Goal: Task Accomplishment & Management: Manage account settings

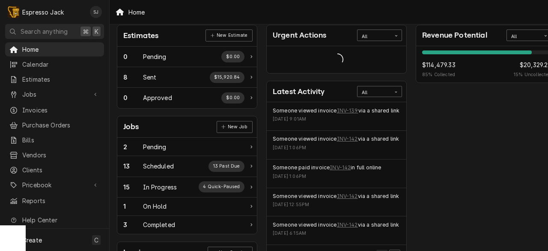
scroll to position [46, 8]
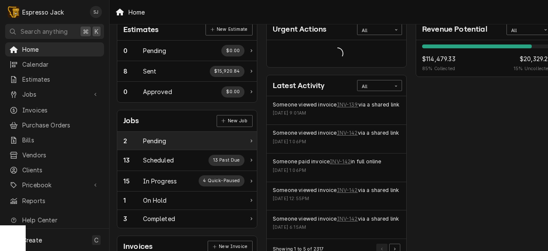
click at [221, 141] on div "2 Pending" at bounding box center [183, 141] width 121 height 9
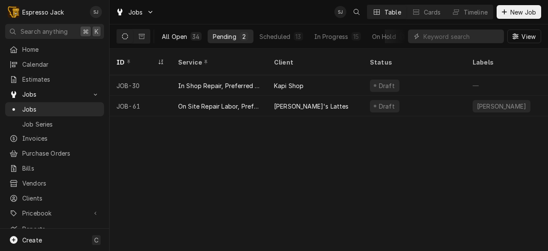
click at [179, 37] on div "All Open" at bounding box center [174, 36] width 25 height 9
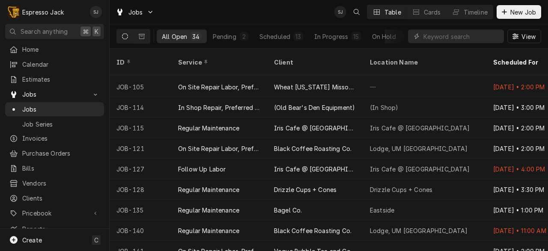
scroll to position [375, 0]
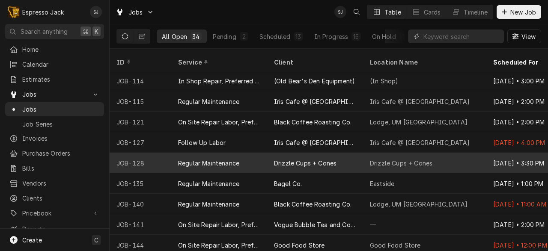
click at [397, 159] on div "Drizzle Cups + Cones" at bounding box center [401, 163] width 63 height 9
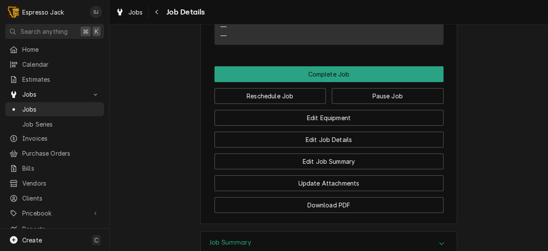
scroll to position [636, 0]
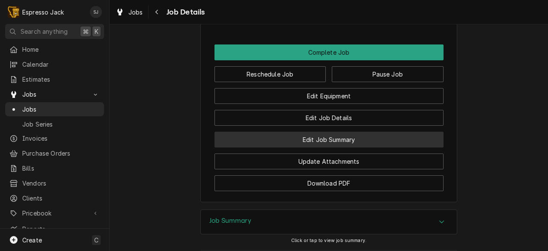
click at [351, 148] on button "Edit Job Summary" at bounding box center [328, 140] width 229 height 16
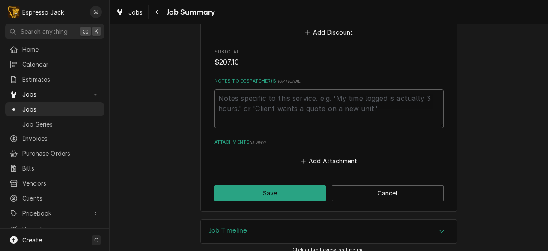
scroll to position [964, 0]
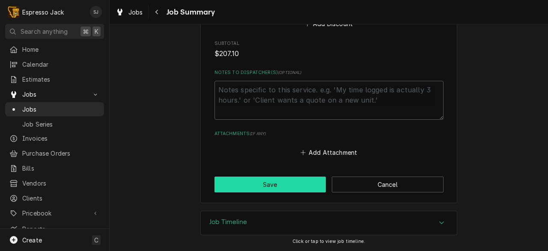
click at [288, 183] on button "Save" at bounding box center [270, 185] width 112 height 16
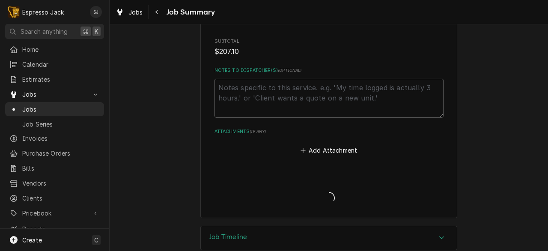
type textarea "x"
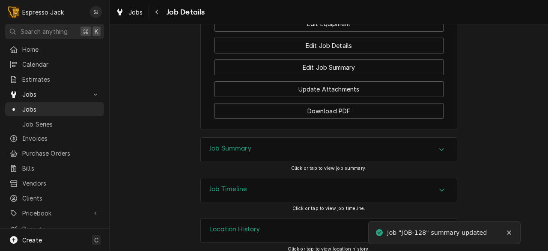
scroll to position [729, 0]
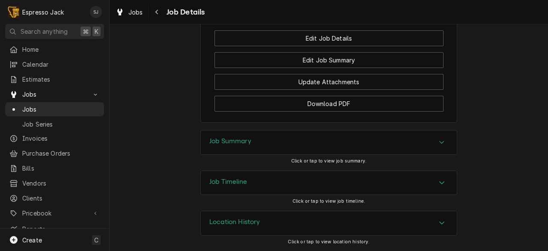
click at [294, 146] on div "Job Summary" at bounding box center [329, 143] width 256 height 24
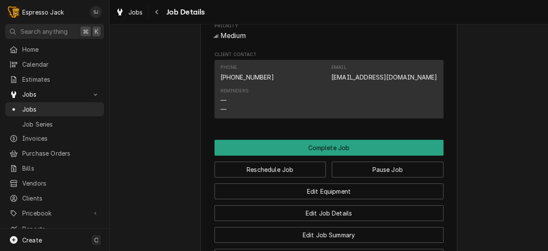
scroll to position [550, 0]
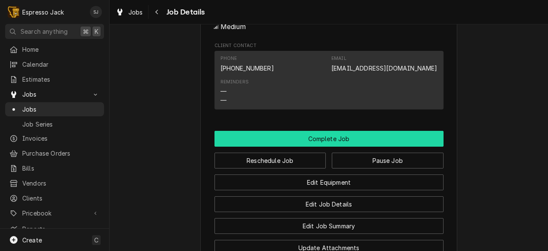
click at [326, 146] on button "Complete Job" at bounding box center [328, 139] width 229 height 16
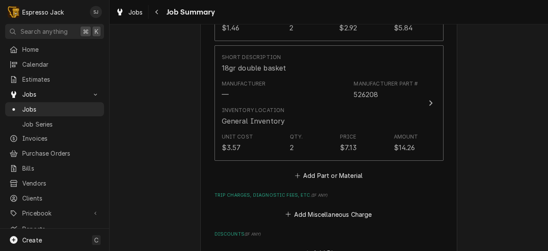
scroll to position [964, 0]
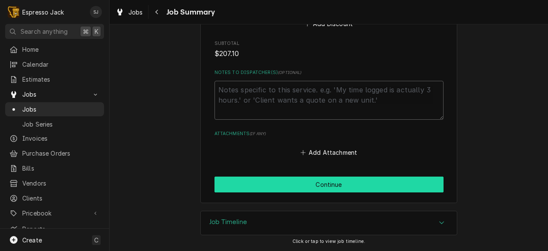
click at [276, 179] on button "Continue" at bounding box center [328, 185] width 229 height 16
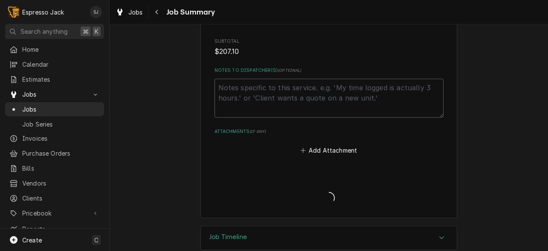
type textarea "x"
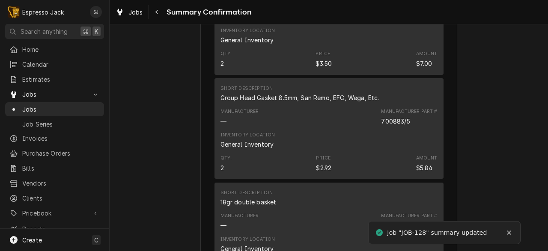
scroll to position [718, 0]
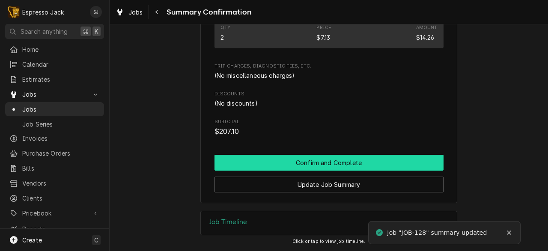
click at [313, 164] on button "Confirm and Complete" at bounding box center [328, 163] width 229 height 16
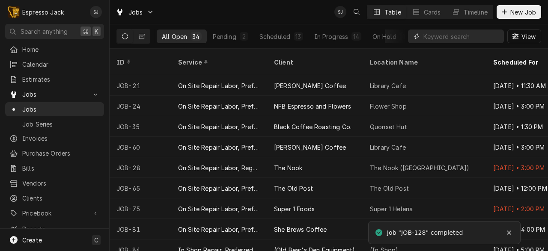
click at [435, 41] on input "Dynamic Content Wrapper" at bounding box center [461, 37] width 76 height 14
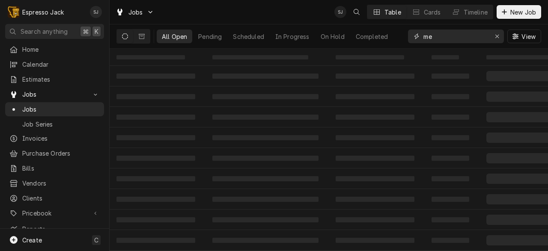
type input "m"
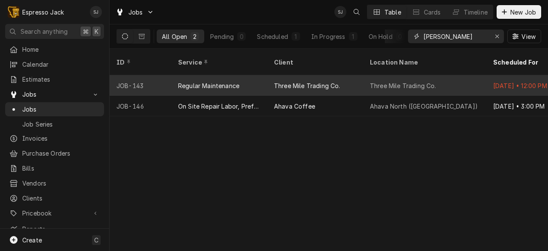
type input "steven"
click at [384, 81] on div "Three Mile Trading Co." at bounding box center [403, 85] width 66 height 9
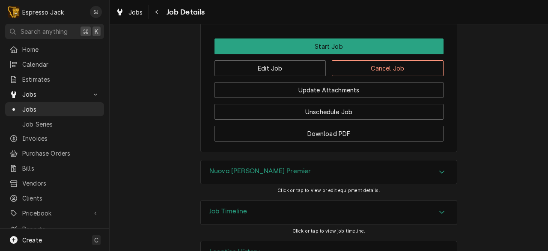
scroll to position [509, 0]
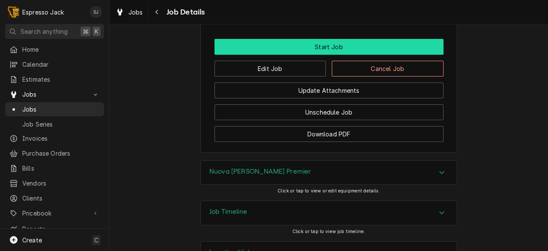
click at [277, 55] on button "Start Job" at bounding box center [328, 47] width 229 height 16
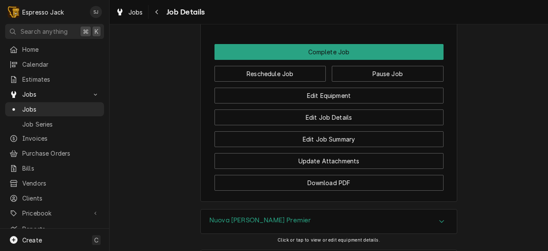
scroll to position [559, 0]
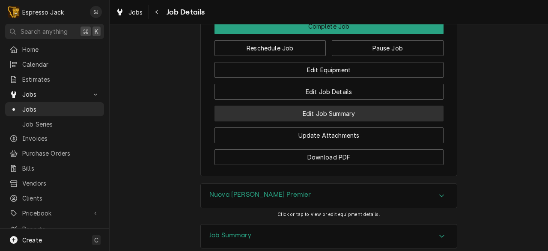
click at [341, 122] on button "Edit Job Summary" at bounding box center [328, 114] width 229 height 16
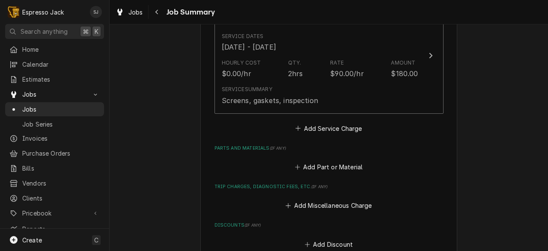
scroll to position [256, 0]
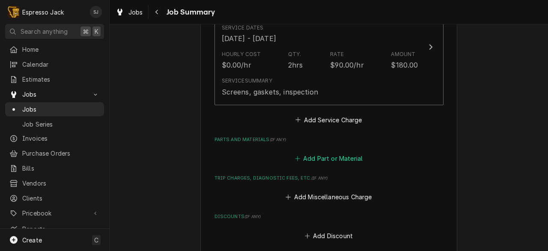
click at [336, 158] on button "Add Part or Material" at bounding box center [328, 159] width 71 height 12
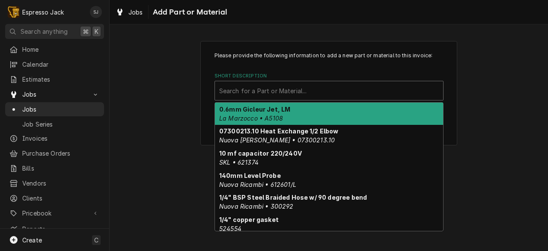
click at [280, 89] on div "Short Description" at bounding box center [329, 90] width 220 height 15
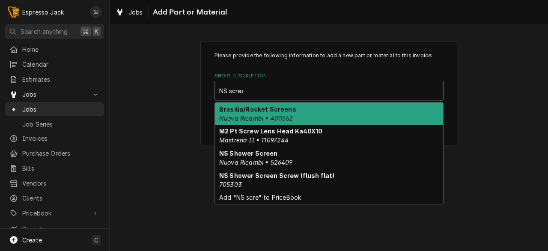
type input "NS screen"
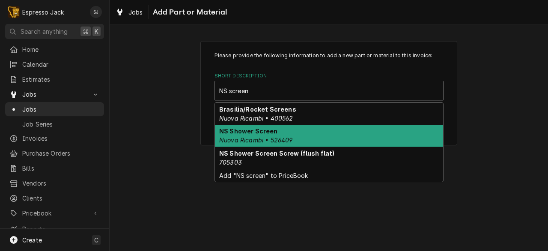
click at [267, 138] on em "Nuova Ricambi • 526409" at bounding box center [256, 140] width 74 height 7
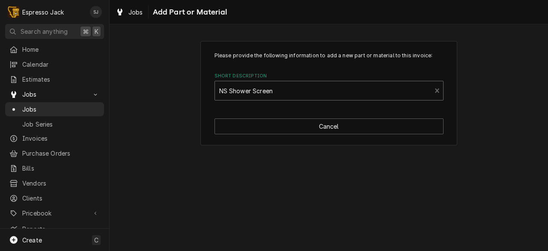
type textarea "x"
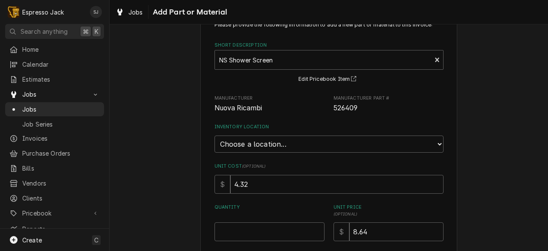
scroll to position [44, 0]
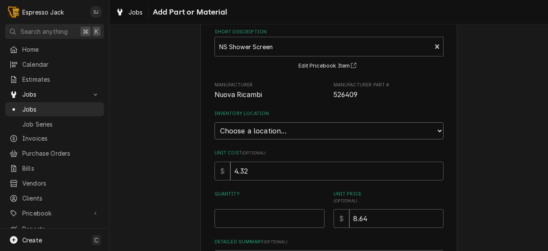
click at [278, 128] on select "Choose a location... General Inventory" at bounding box center [328, 130] width 229 height 17
select select "435"
click at [214, 122] on select "Choose a location... General Inventory" at bounding box center [328, 130] width 229 height 17
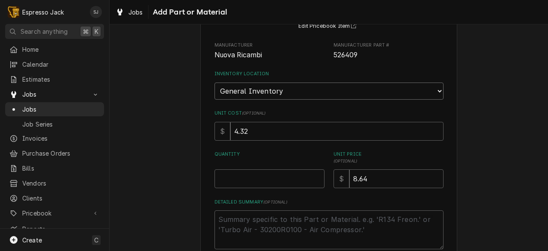
scroll to position [87, 0]
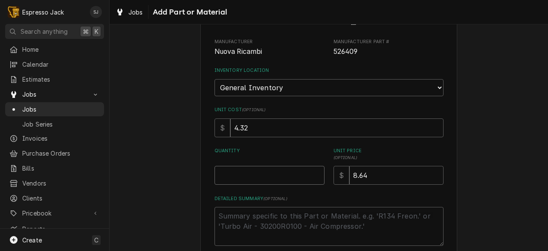
click at [257, 180] on input "Quantity" at bounding box center [269, 175] width 110 height 19
type textarea "x"
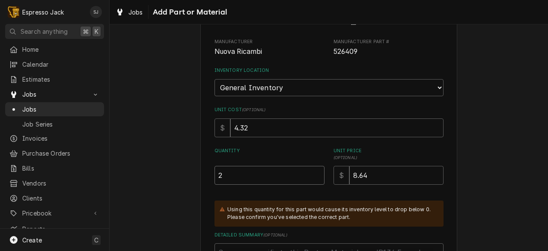
type input "2"
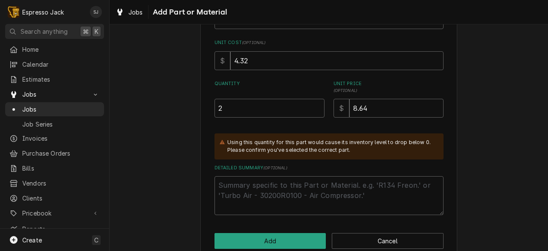
scroll to position [172, 0]
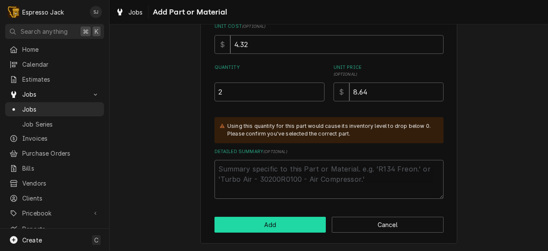
click at [264, 227] on button "Add" at bounding box center [270, 225] width 112 height 16
type textarea "x"
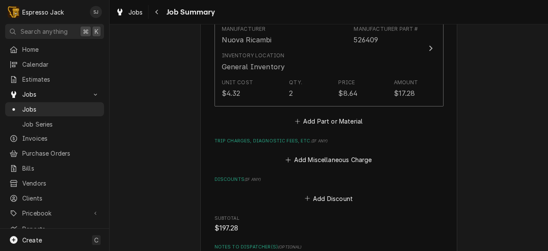
scroll to position [414, 0]
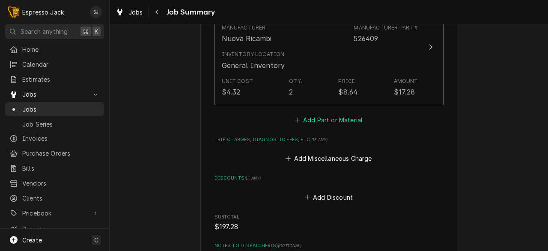
click at [328, 118] on button "Add Part or Material" at bounding box center [328, 120] width 71 height 12
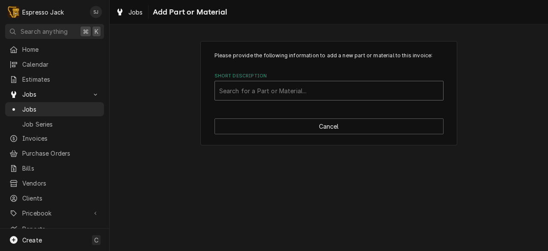
click at [256, 86] on div "Short Description" at bounding box center [329, 90] width 220 height 15
type input "NS gasket"
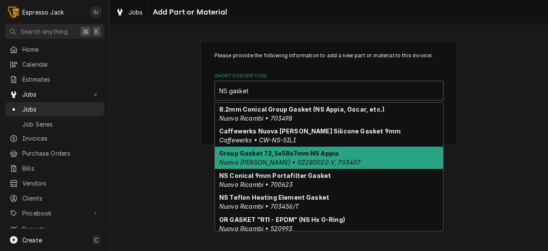
click at [322, 157] on strong "Group Gasket 72,5x58x7mm NS Appia" at bounding box center [278, 153] width 119 height 7
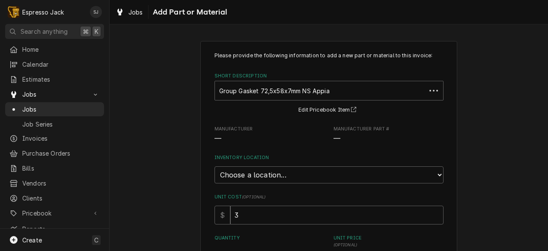
type textarea "x"
click at [307, 178] on select "Choose a location... General Inventory" at bounding box center [328, 175] width 229 height 17
select select "435"
click at [214, 167] on select "Choose a location... General Inventory" at bounding box center [328, 175] width 229 height 17
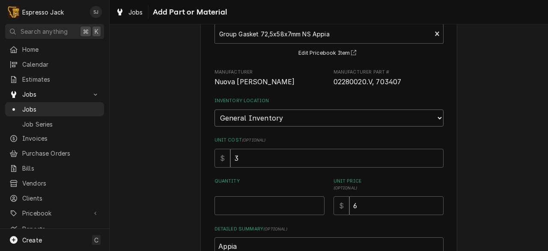
scroll to position [57, 0]
click at [286, 204] on input "Quantity" at bounding box center [269, 205] width 110 height 19
type textarea "x"
type input "2"
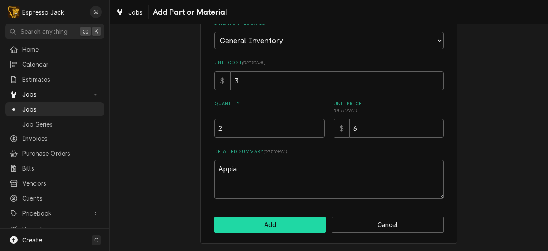
click at [271, 227] on button "Add" at bounding box center [270, 225] width 112 height 16
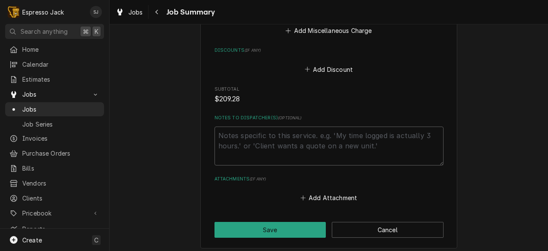
scroll to position [690, 0]
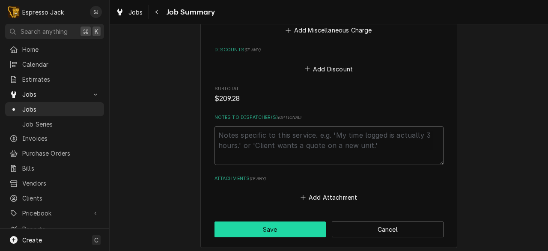
click at [241, 229] on button "Save" at bounding box center [270, 230] width 112 height 16
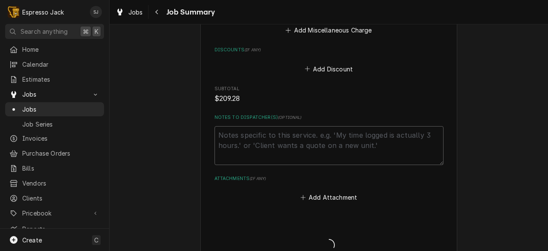
type textarea "x"
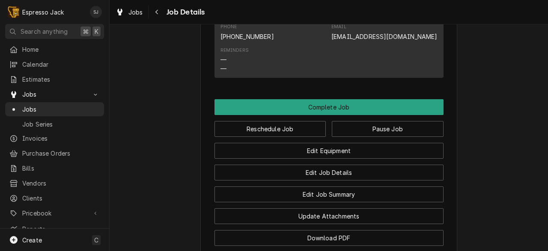
scroll to position [561, 0]
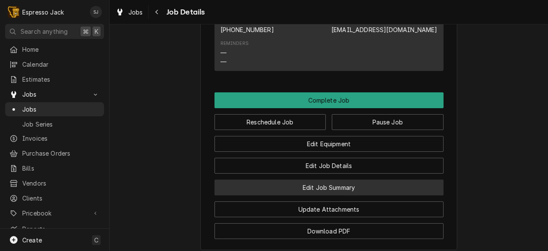
click at [333, 196] on button "Edit Job Summary" at bounding box center [328, 188] width 229 height 16
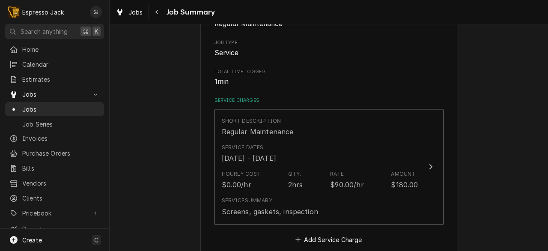
scroll to position [161, 0]
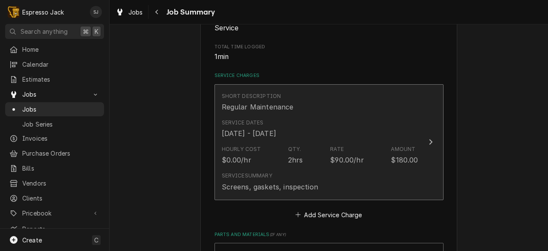
click at [375, 132] on div "Service Dates Sep 18, 2025 - Sep 29, 2025" at bounding box center [320, 129] width 197 height 27
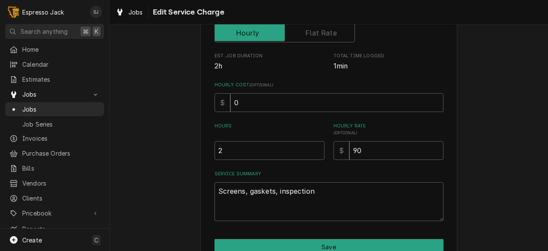
scroll to position [155, 0]
click at [309, 195] on textarea "Screens, gaskets, inspection" at bounding box center [328, 201] width 229 height 39
type textarea "x"
type textarea "Screens, gaskets, inspection"
type textarea "x"
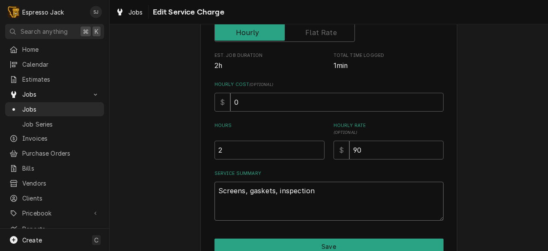
type textarea "Screens, gaskets, inspection"
type textarea "x"
type textarea "Screens, gaskets, inspection B"
type textarea "x"
type textarea "Screens, gaskets, inspection Bo"
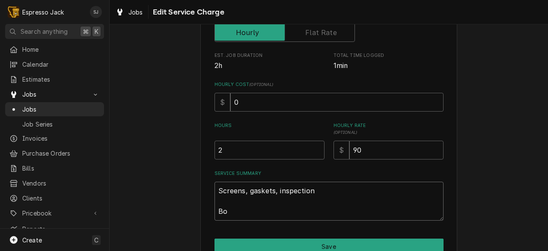
type textarea "x"
type textarea "Screens, gaskets, inspection Bot"
type textarea "x"
type textarea "Screens, gaskets, inspection Both"
type textarea "x"
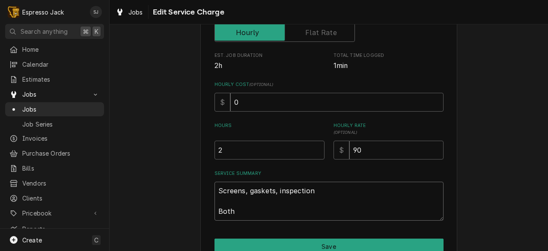
type textarea "Screens, gaskets, inspection Both"
type textarea "x"
type textarea "Screens, gaskets, inspection Both b"
type textarea "x"
type textarea "Screens, gaskets, inspection Both br"
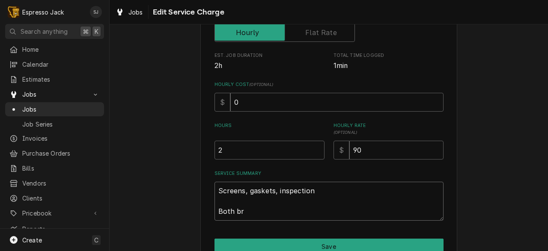
type textarea "x"
type textarea "Screens, gaskets, inspection Both bre"
type textarea "x"
type textarea "Screens, gaskets, inspection Both brew"
type textarea "x"
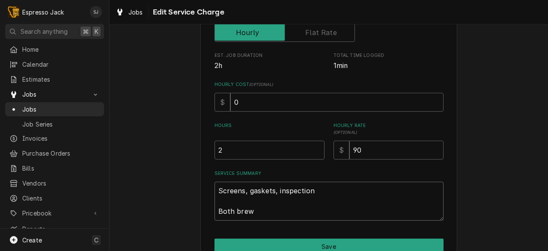
type textarea "Screens, gaskets, inspection Both brew"
type textarea "x"
type textarea "Screens, gaskets, inspection Both brew v"
type textarea "x"
type textarea "Screens, gaskets, inspection Both brew va"
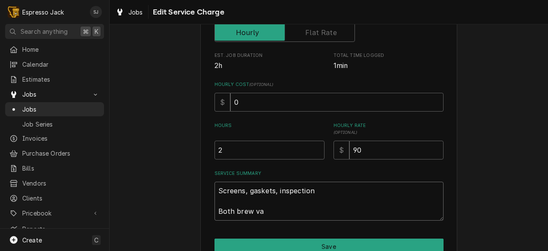
type textarea "x"
type textarea "Screens, gaskets, inspection Both brew val"
type textarea "x"
type textarea "Screens, gaskets, inspection Both brew valv"
type textarea "x"
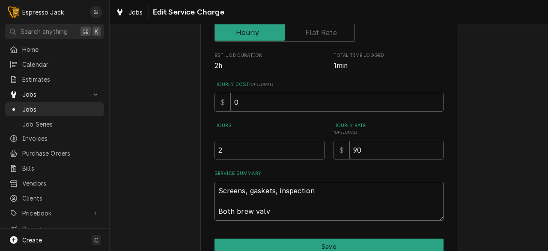
type textarea "Screens, gaskets, inspection Both brew valve"
type textarea "x"
type textarea "Screens, gaskets, inspection Both brew valves"
type textarea "x"
type textarea "Screens, gaskets, inspection Both brew valves"
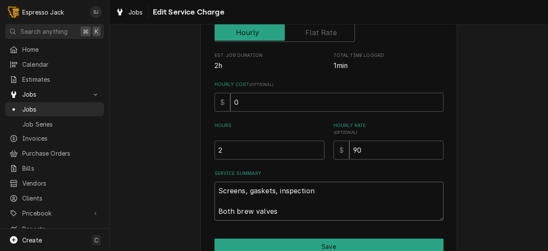
type textarea "x"
type textarea "Screens, gaskets, inspection Both brew valves r"
type textarea "x"
type textarea "Screens, gaskets, inspection Both brew valves re"
type textarea "x"
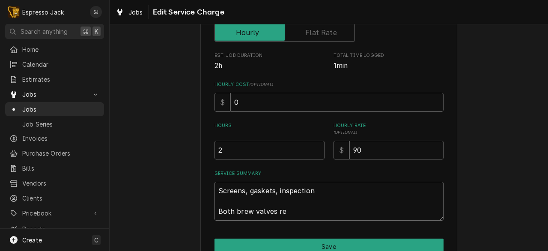
type textarea "Screens, gaskets, inspection Both brew valves rem"
type textarea "x"
type textarea "Screens, gaskets, inspection Both brew valves remo"
type textarea "x"
type textarea "Screens, gaskets, inspection Both brew valves remov"
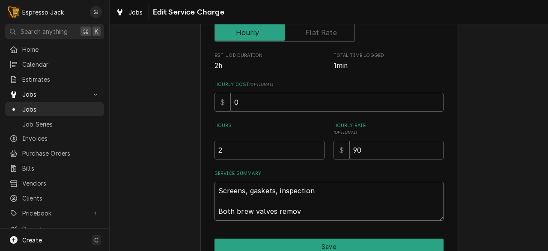
type textarea "x"
type textarea "Screens, gaskets, inspection Both brew valves remove"
type textarea "x"
type textarea "Screens, gaskets, inspection Both brew valves removed"
type textarea "x"
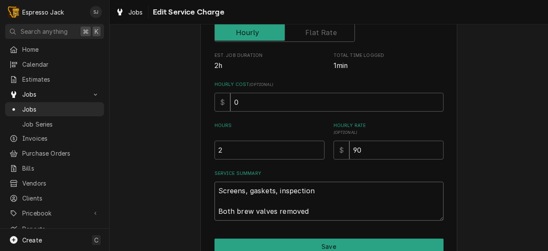
type textarea "Screens, gaskets, inspection Both brew valves removed"
type textarea "x"
type textarea "Screens, gaskets, inspection Both brew valves removed a"
type textarea "x"
type textarea "Screens, gaskets, inspection Both brew valves removed an"
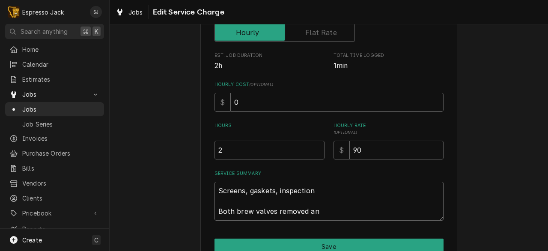
type textarea "x"
type textarea "Screens, gaskets, inspection Both brew valves removed and"
type textarea "x"
type textarea "Screens, gaskets, inspection Both brew valves removed and"
type textarea "x"
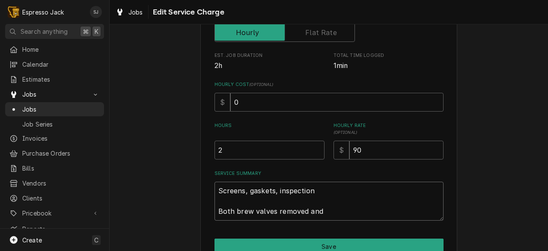
type textarea "Screens, gaskets, inspection Both brew valves removed and c"
type textarea "x"
type textarea "Screens, gaskets, inspection Both brew valves removed and cl"
type textarea "x"
type textarea "Screens, gaskets, inspection Both brew valves removed and cle"
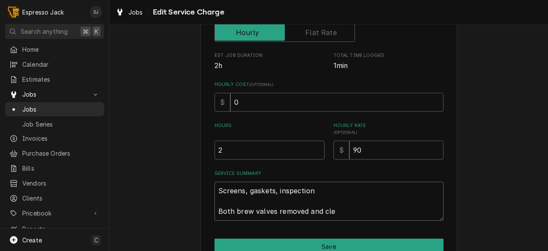
type textarea "x"
type textarea "Screens, gaskets, inspection Both brew valves removed and clea"
type textarea "x"
type textarea "Screens, gaskets, inspection Both brew valves removed and clean"
type textarea "x"
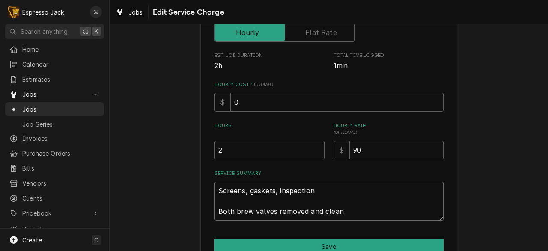
type textarea "Screens, gaskets, inspection Both brew valves removed and cleane"
type textarea "x"
type textarea "Screens, gaskets, inspection Both brew valves removed and cleaned"
type textarea "x"
type textarea "Screens, gaskets, inspection Both brew valves removed and cleaned."
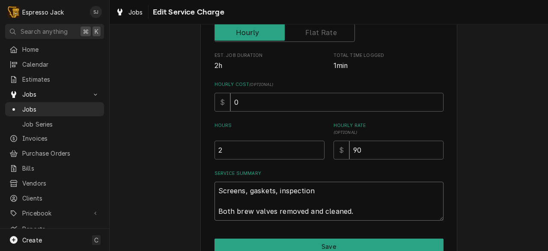
type textarea "x"
type textarea "Screens, gaskets, inspection Both brew valves removed and cleaned."
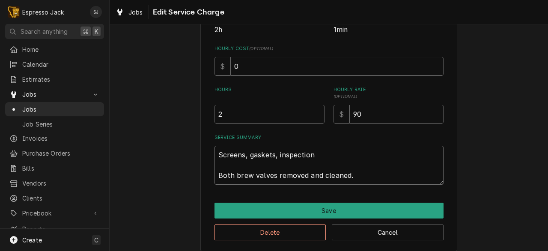
scroll to position [200, 0]
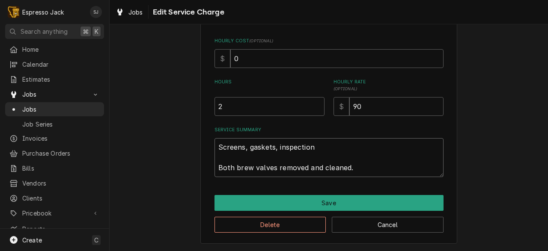
type textarea "x"
type textarea "Screens, gaskets, inspection Both brew valves removed and cleaned. B"
type textarea "x"
type textarea "Screens, gaskets, inspection Both brew valves removed and cleaned. Bo"
type textarea "x"
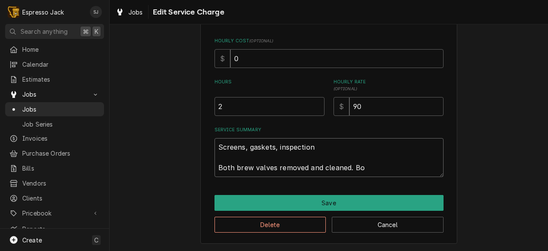
type textarea "Screens, gaskets, inspection Both brew valves removed and cleaned. Bot"
type textarea "x"
type textarea "Screens, gaskets, inspection Both brew valves removed and cleaned. Both"
type textarea "x"
type textarea "Screens, gaskets, inspection Both brew valves removed and cleaned. Both"
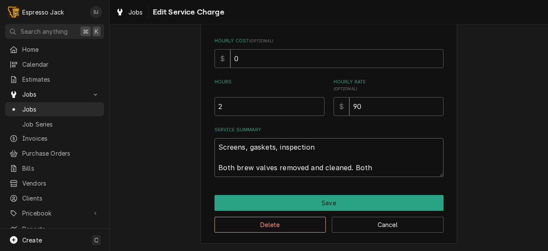
type textarea "x"
type textarea "Screens, gaskets, inspection Both brew valves removed and cleaned. Both p"
type textarea "x"
type textarea "Screens, gaskets, inspection Both brew valves removed and cleaned. Both pr"
type textarea "x"
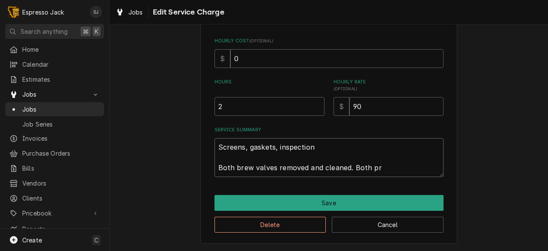
type textarea "Screens, gaskets, inspection Both brew valves removed and cleaned. Both pre"
type textarea "x"
type textarea "Screens, gaskets, inspection Both brew valves removed and cleaned. Both pret"
type textarea "x"
type textarea "Screens, gaskets, inspection Both brew valves removed and cleaned. Both prett"
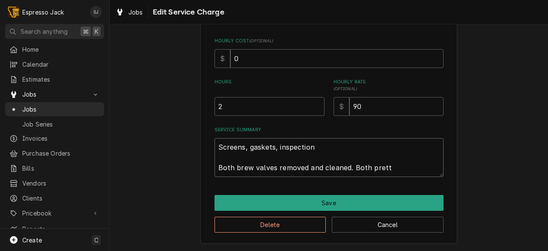
type textarea "x"
type textarea "Screens, gaskets, inspection Both brew valves removed and cleaned. Both prettu"
type textarea "x"
type textarea "Screens, gaskets, inspection Both brew valves removed and cleaned. Both prett"
type textarea "x"
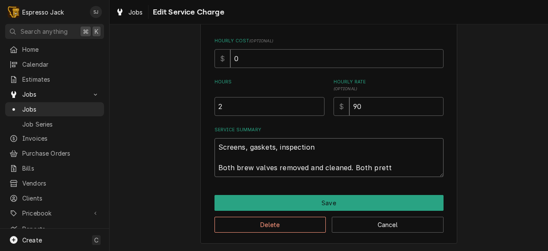
type textarea "Screens, gaskets, inspection Both brew valves removed and cleaned. Both pretty"
type textarea "x"
type textarea "Screens, gaskets, inspection Both brew valves removed and cleaned. Both pretty"
type textarea "x"
type textarea "Screens, gaskets, inspection Both brew valves removed and cleaned. Both pretty c"
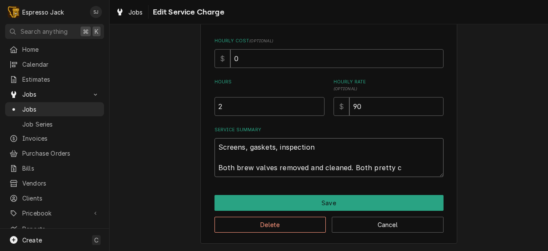
type textarea "x"
type textarea "Screens, gaskets, inspection Both brew valves removed and cleaned. Both pretty …"
type textarea "x"
type textarea "Screens, gaskets, inspection Both brew valves removed and cleaned. Both pretty …"
type textarea "x"
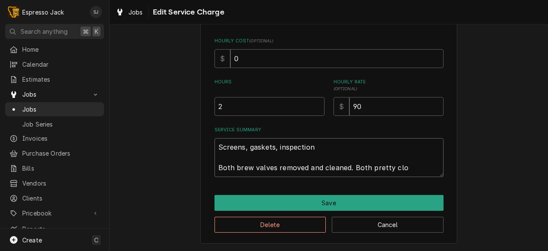
type textarea "Screens, gaskets, inspection Both brew valves removed and cleaned. Both pretty …"
type textarea "x"
type textarea "Screens, gaskets, inspection Both brew valves removed and cleaned. Both pretty …"
type textarea "x"
type textarea "Screens, gaskets, inspection Both brew valves removed and cleaned. Both pretty …"
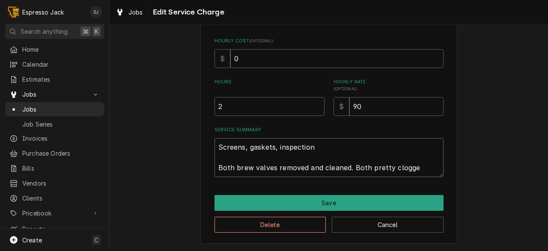
type textarea "x"
type textarea "Screens, gaskets, inspection Both brew valves removed and cleaned. Both pretty …"
type textarea "x"
type textarea "Screens, gaskets, inspection Both brew valves removed and cleaned. Both pretty …"
type textarea "x"
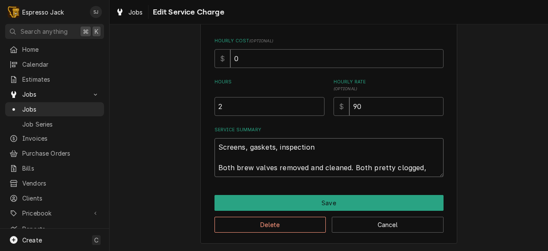
type textarea "Screens, gaskets, inspection Both brew valves removed and cleaned. Both pretty …"
type textarea "x"
type textarea "Screens, gaskets, inspection Both brew valves removed and cleaned. Both pretty …"
type textarea "x"
type textarea "Screens, gaskets, inspection Both brew valves removed and cleaned. Both pretty …"
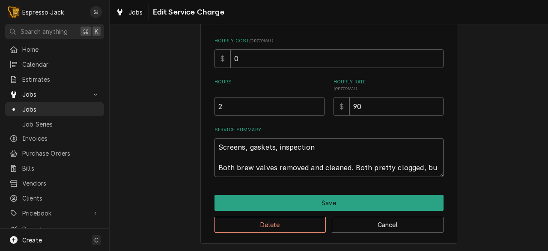
type textarea "x"
type textarea "Screens, gaskets, inspection Both brew valves removed and cleaned. Both pretty …"
type textarea "x"
type textarea "Screens, gaskets, inspection Both brew valves removed and cleaned. Both pretty …"
type textarea "x"
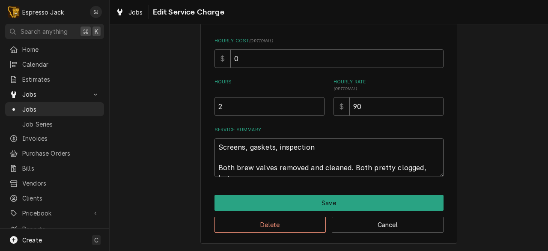
type textarea "Screens, gaskets, inspection Both brew valves removed and cleaned. Both pretty …"
type textarea "x"
type textarea "Screens, gaskets, inspection Both brew valves removed and cleaned. Both pretty …"
type textarea "x"
type textarea "Screens, gaskets, inspection Both brew valves removed and cleaned. Both pretty …"
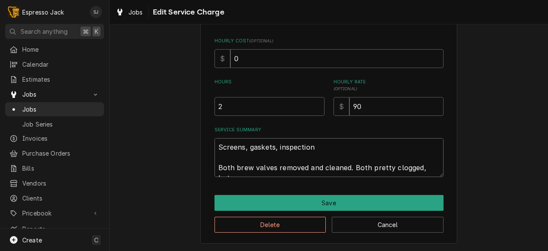
type textarea "x"
type textarea "Screens, gaskets, inspection Both brew valves removed and cleaned. Both pretty …"
type textarea "x"
type textarea "Screens, gaskets, inspection Both brew valves removed and cleaned. Both pretty …"
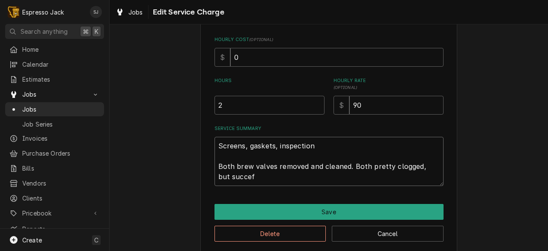
type textarea "x"
type textarea "Screens, gaskets, inspection Both brew valves removed and cleaned. Both pretty …"
type textarea "x"
type textarea "Screens, gaskets, inspection Both brew valves removed and cleaned. Both pretty …"
type textarea "x"
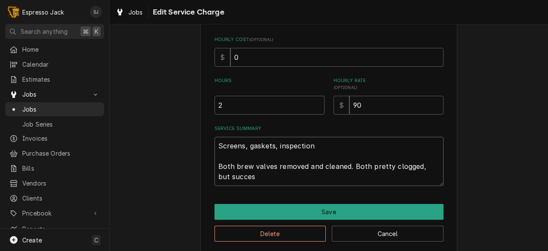
type textarea "Screens, gaskets, inspection Both brew valves removed and cleaned. Both pretty …"
type textarea "x"
type textarea "Screens, gaskets, inspection Both brew valves removed and cleaned. Both pretty …"
type textarea "x"
type textarea "Screens, gaskets, inspection Both brew valves removed and cleaned. Both pretty …"
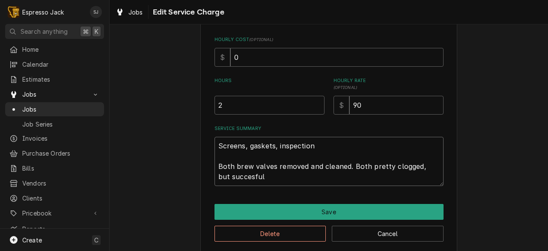
type textarea "x"
type textarea "Screens, gaskets, inspection Both brew valves removed and cleaned. Both pretty …"
type textarea "x"
type textarea "Screens, gaskets, inspection Both brew valves removed and cleaned. Both pretty …"
type textarea "x"
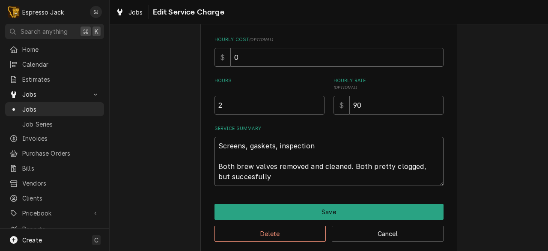
type textarea "Screens, gaskets, inspection Both brew valves removed and cleaned. Both pretty …"
type textarea "x"
type textarea "Screens, gaskets, inspection Both brew valves removed and cleaned. Both pretty …"
type textarea "x"
type textarea "Screens, gaskets, inspection Both brew valves removed and cleaned. Both pretty …"
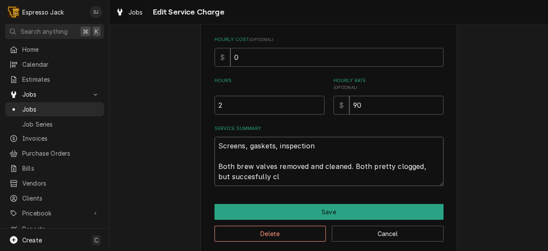
type textarea "x"
type textarea "Screens, gaskets, inspection Both brew valves removed and cleaned. Both pretty …"
type textarea "x"
type textarea "Screens, gaskets, inspection Both brew valves removed and cleaned. Both pretty …"
type textarea "x"
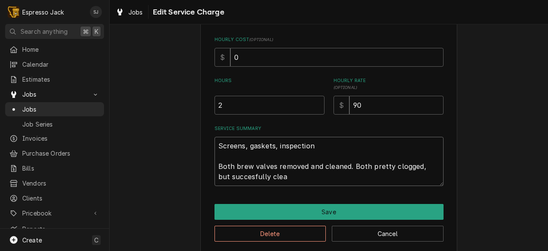
type textarea "Screens, gaskets, inspection Both brew valves removed and cleaned. Both pretty …"
type textarea "x"
type textarea "Screens, gaskets, inspection Both brew valves removed and cleaned. Both pretty …"
type textarea "x"
type textarea "Screens, gaskets, inspection Both brew valves removed and cleaned. Both pretty …"
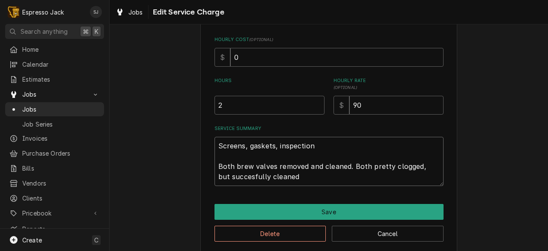
type textarea "x"
type textarea "Screens, gaskets, inspection Both brew valves removed and cleaned. Both pretty …"
click at [285, 178] on textarea "Screens, gaskets, inspection Both brew valves removed and cleaned. Both pretty …" at bounding box center [328, 161] width 229 height 49
type textarea "x"
type textarea "Screens, gaskets, inspection Both brew valves removed and cleaned. Both pretty …"
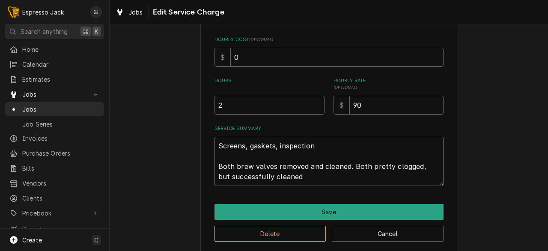
type textarea "x"
type textarea "Screens, gaskets, inspection Both brew valves removed and cleaned. Both pretty …"
type textarea "x"
type textarea "Screens, gaskets, inspection Both brew valves removed and cleaned. Both pretty …"
type textarea "x"
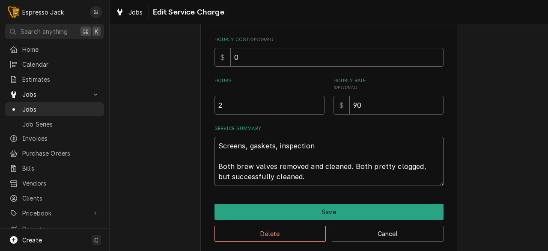
type textarea "Screens, gaskets, inspection Both brew valves removed and cleaned. Both pretty …"
type textarea "x"
type textarea "Screens, gaskets, inspection Both brew valves removed and cleaned. Both pretty …"
type textarea "x"
type textarea "Screens, gaskets, inspection Both brew valves removed and cleaned. Both pretty …"
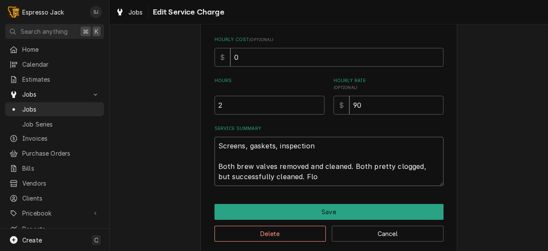
type textarea "x"
type textarea "Screens, gaskets, inspection Both brew valves removed and cleaned. Both pretty …"
type textarea "x"
type textarea "Screens, gaskets, inspection Both brew valves removed and cleaned. Both pretty …"
type textarea "x"
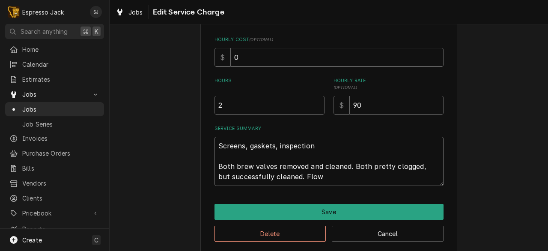
type textarea "Screens, gaskets, inspection Both brew valves removed and cleaned. Both pretty …"
type textarea "x"
type textarea "Screens, gaskets, inspection Both brew valves removed and cleaned. Both pretty …"
type textarea "x"
type textarea "Screens, gaskets, inspection Both brew valves removed and cleaned. Both pretty …"
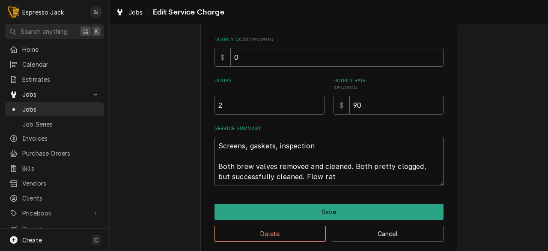
type textarea "x"
type textarea "Screens, gaskets, inspection Both brew valves removed and cleaned. Both pretty …"
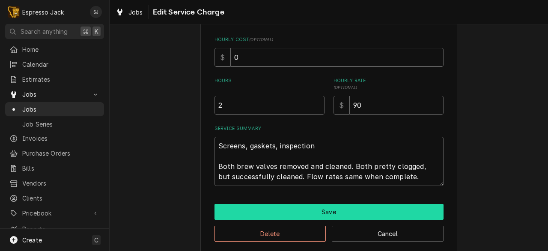
click at [375, 208] on button "Save" at bounding box center [328, 212] width 229 height 16
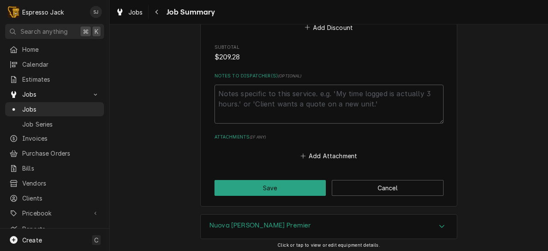
scroll to position [808, 0]
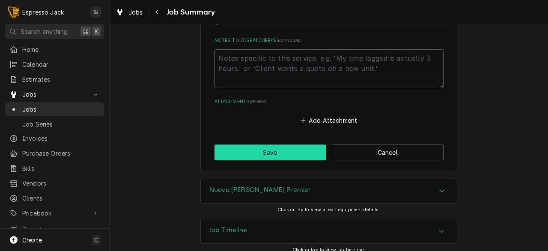
click at [273, 145] on button "Save" at bounding box center [270, 153] width 112 height 16
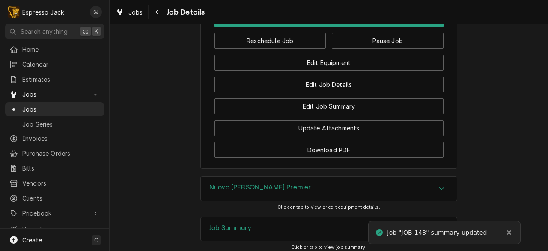
scroll to position [656, 0]
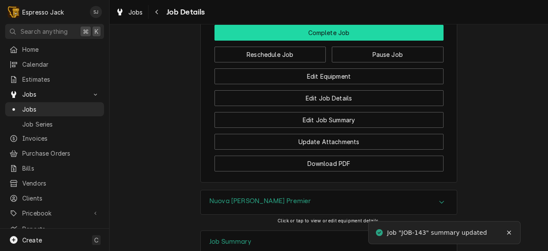
click at [298, 38] on button "Complete Job" at bounding box center [328, 33] width 229 height 16
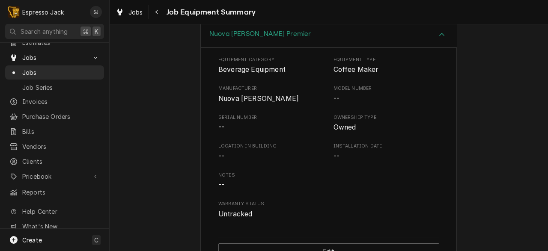
scroll to position [290, 0]
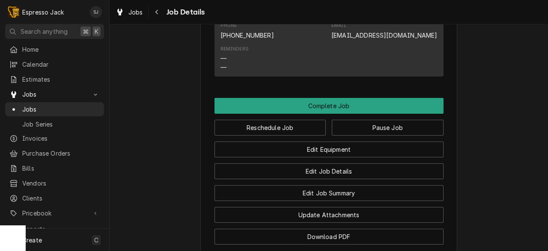
scroll to position [608, 0]
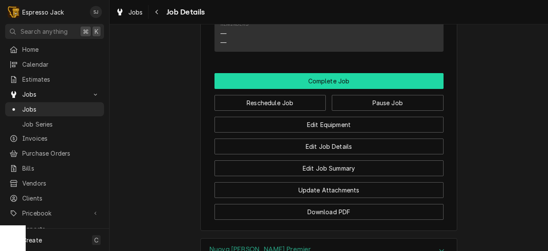
click at [299, 89] on button "Complete Job" at bounding box center [328, 81] width 229 height 16
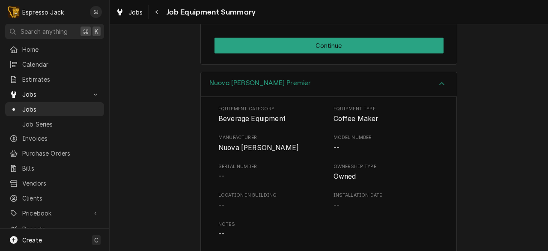
scroll to position [214, 0]
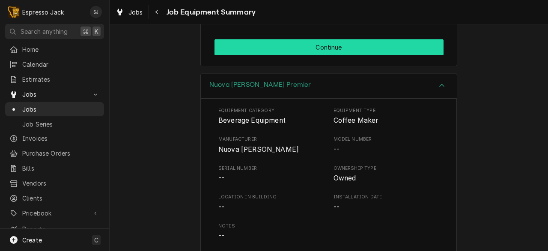
click at [342, 50] on button "Continue" at bounding box center [328, 47] width 229 height 16
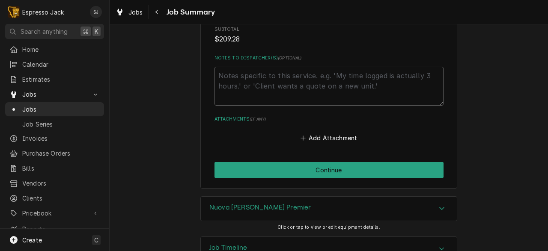
scroll to position [792, 0]
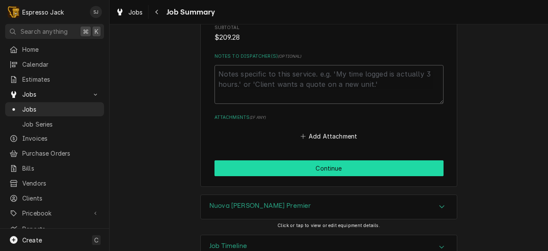
click at [250, 161] on button "Continue" at bounding box center [328, 169] width 229 height 16
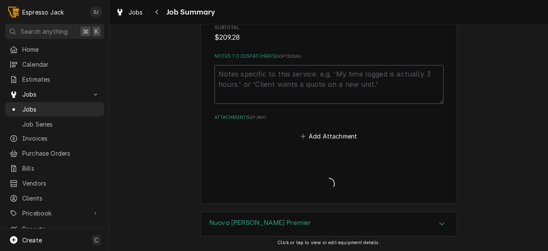
type textarea "x"
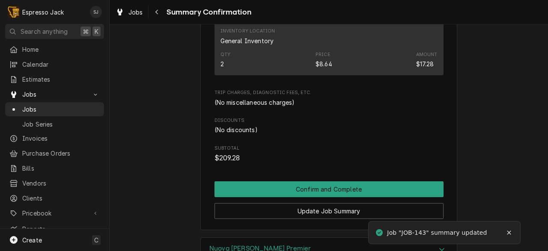
scroll to position [605, 0]
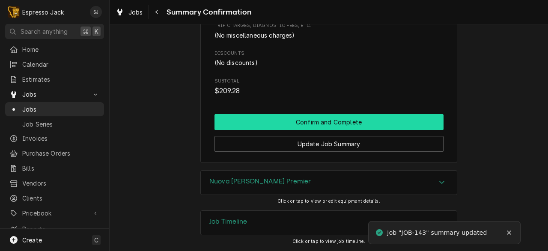
click at [262, 121] on button "Confirm and Complete" at bounding box center [328, 122] width 229 height 16
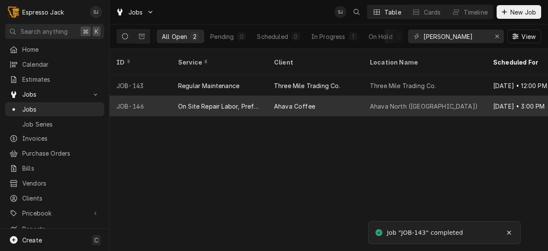
click at [278, 102] on div "Ahava Coffee" at bounding box center [294, 106] width 41 height 9
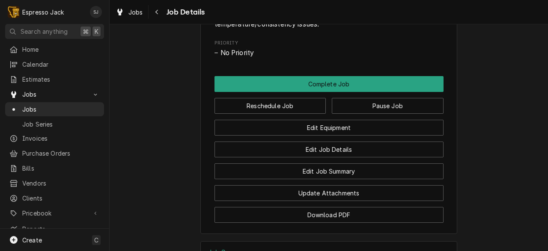
scroll to position [443, 0]
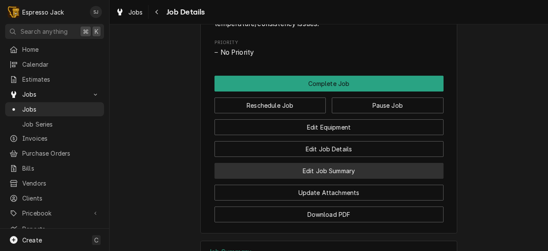
click at [321, 179] on button "Edit Job Summary" at bounding box center [328, 171] width 229 height 16
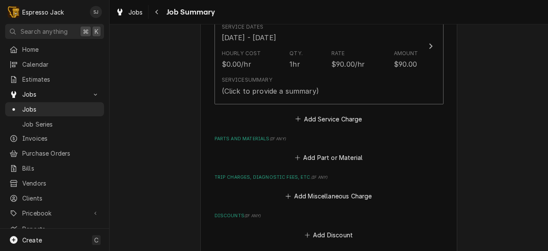
scroll to position [263, 0]
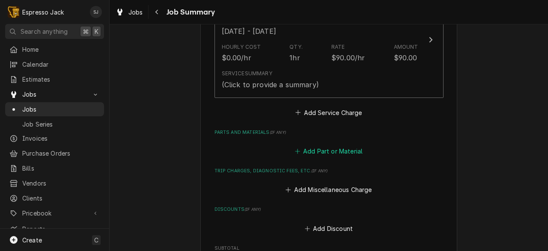
click at [311, 152] on button "Add Part or Material" at bounding box center [328, 152] width 71 height 12
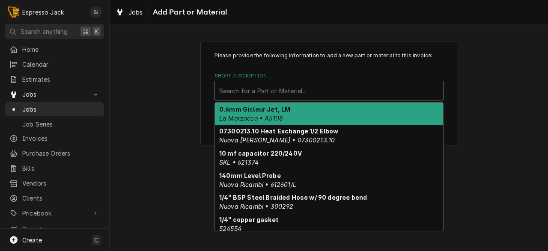
click at [238, 94] on div "Short Description" at bounding box center [329, 90] width 220 height 15
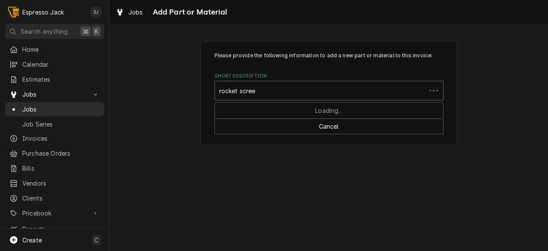
type input "rocket screen"
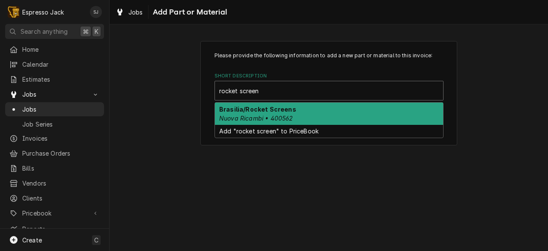
click at [248, 112] on strong "Brasilia/Rocket Screens" at bounding box center [257, 109] width 77 height 7
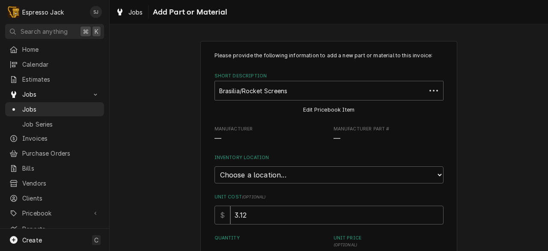
type textarea "x"
click at [249, 176] on select "Choose a location... General Inventory" at bounding box center [328, 175] width 229 height 17
select select "435"
click at [214, 167] on select "Choose a location... General Inventory" at bounding box center [328, 175] width 229 height 17
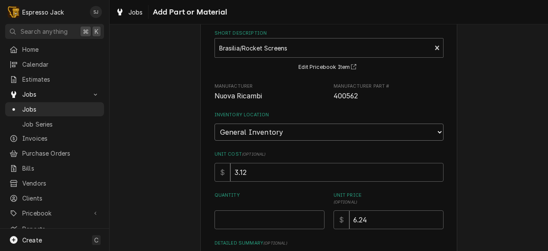
scroll to position [45, 0]
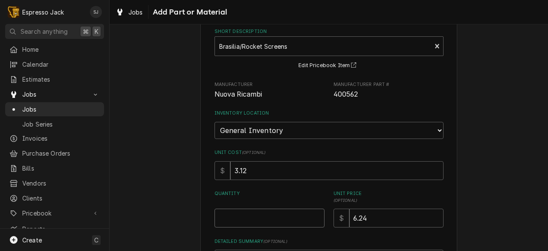
click at [243, 219] on input "Quantity" at bounding box center [269, 218] width 110 height 19
type textarea "x"
type input "2"
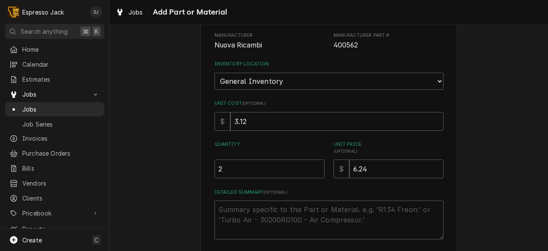
scroll to position [117, 0]
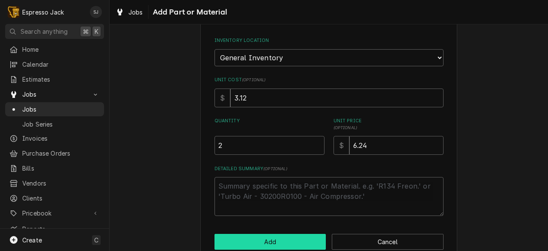
click at [246, 242] on button "Add" at bounding box center [270, 242] width 112 height 16
type textarea "x"
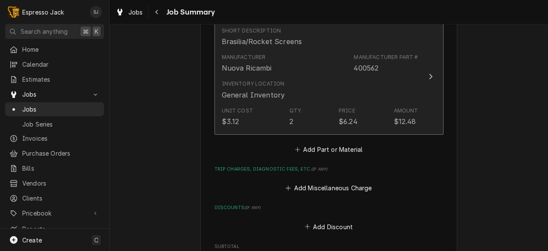
scroll to position [387, 0]
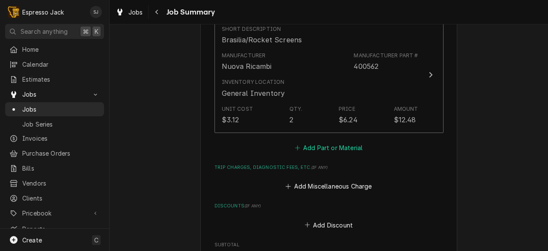
click at [329, 150] on button "Add Part or Material" at bounding box center [328, 148] width 71 height 12
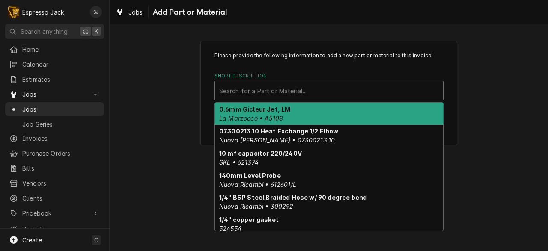
click at [271, 92] on div "Short Description" at bounding box center [329, 90] width 220 height 15
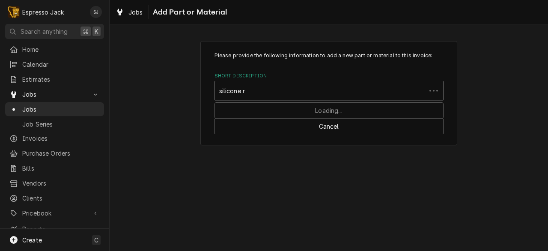
type input "silicone"
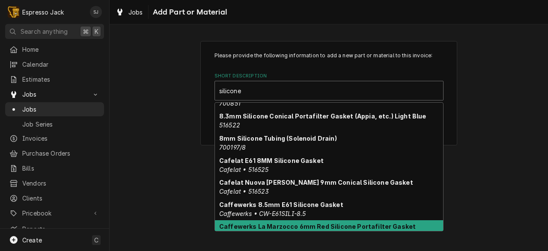
scroll to position [12, 0]
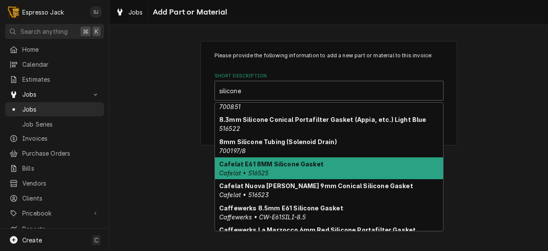
click at [276, 164] on strong "Cafelat E61 8MM Silicone Gasket" at bounding box center [271, 164] width 104 height 7
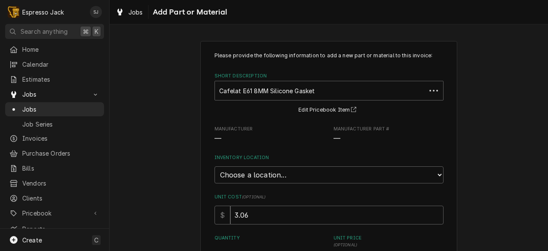
type textarea "x"
click at [258, 176] on select "Choose a location... General Inventory" at bounding box center [328, 175] width 229 height 17
select select "435"
click at [214, 167] on select "Choose a location... General Inventory" at bounding box center [328, 175] width 229 height 17
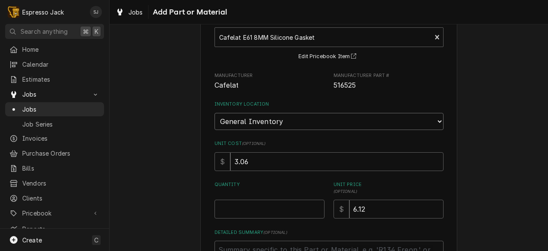
scroll to position [63, 0]
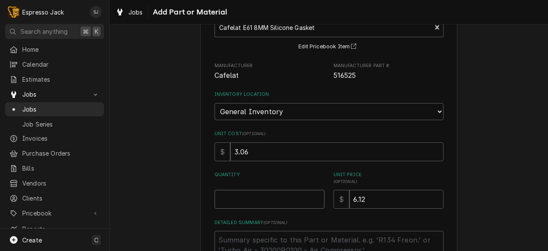
click at [241, 197] on input "Quantity" at bounding box center [269, 199] width 110 height 19
type textarea "x"
type input "2"
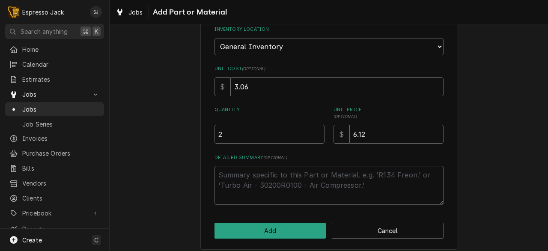
scroll to position [135, 0]
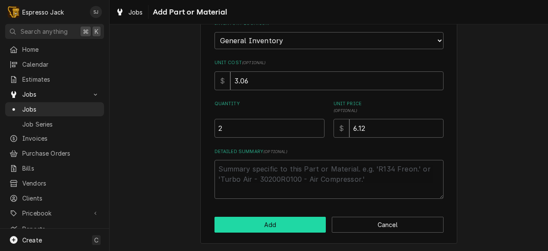
click at [234, 223] on button "Add" at bounding box center [270, 225] width 112 height 16
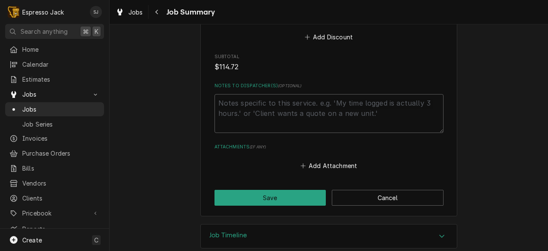
scroll to position [710, 0]
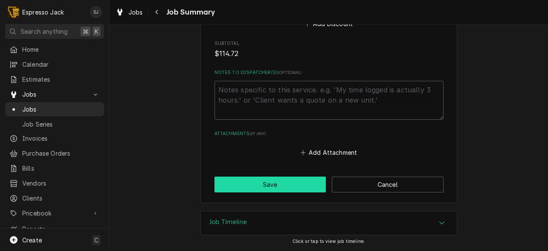
click at [264, 182] on button "Save" at bounding box center [270, 185] width 112 height 16
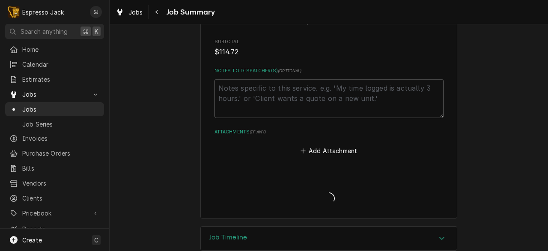
type textarea "x"
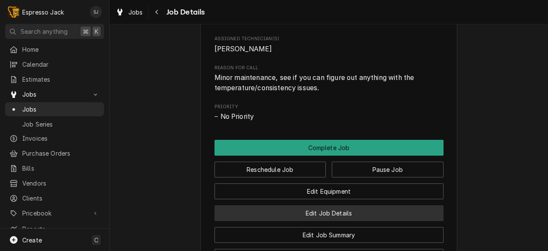
scroll to position [458, 0]
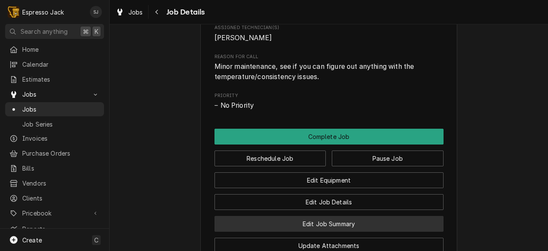
click at [293, 232] on button "Edit Job Summary" at bounding box center [328, 224] width 229 height 16
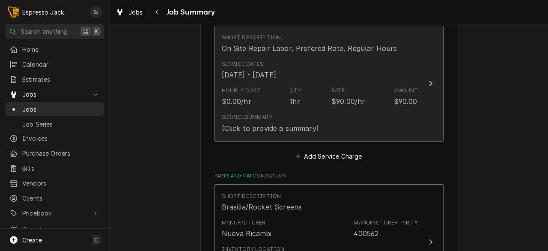
click at [305, 110] on div "Hourly Cost $0.00/hr Qty. 1hr Rate $90.00/hr Amount $90.00" at bounding box center [320, 96] width 197 height 27
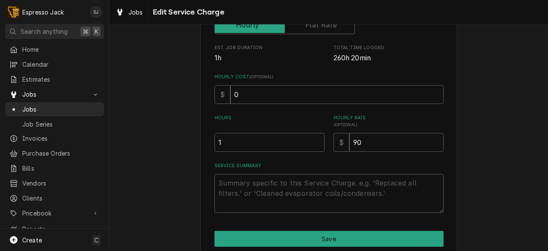
scroll to position [165, 0]
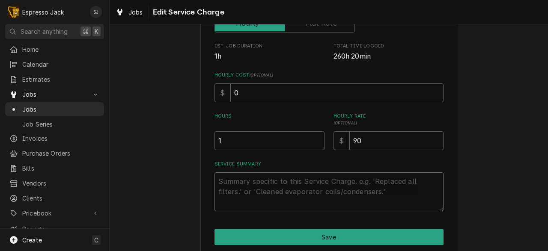
click at [230, 191] on textarea "Service Summary" at bounding box center [328, 192] width 229 height 39
paste textarea "So the machine does seem to have a slight temperature variation between group 1…"
type textarea "x"
type textarea "So the machine does seem to have a slight temperature variation between group 1…"
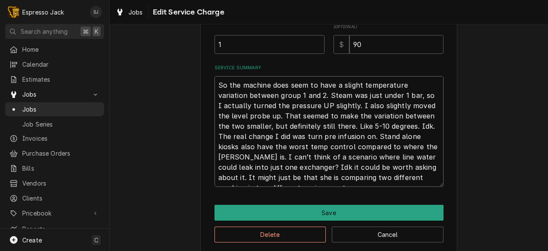
scroll to position [262, 0]
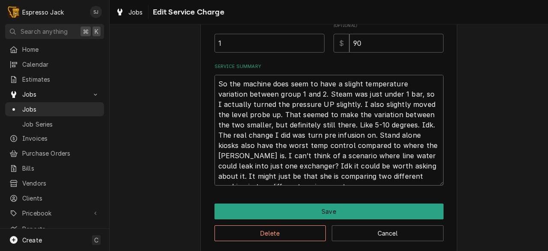
click at [354, 125] on textarea "So the machine does seem to have a slight temperature variation between group 1…" at bounding box center [328, 130] width 229 height 111
type textarea "x"
type textarea "So the machine does seem to have a slight temperature variation between group 1…"
type textarea "x"
type textarea "So the machine does seem to have a slight temperature variation between group 1…"
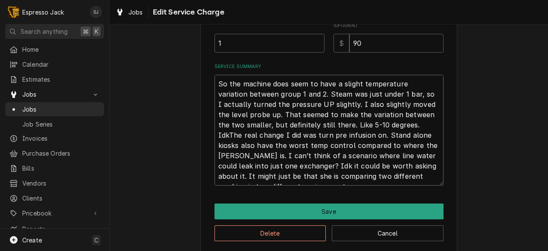
type textarea "x"
type textarea "So the machine does seem to have a slight temperature variation between group 1…"
type textarea "x"
type textarea "So the machine does seem to have a slight temperature variation between group 1…"
type textarea "x"
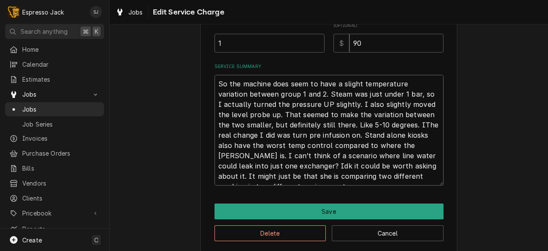
type textarea "So the machine does seem to have a slight temperature variation between group 1…"
click at [344, 136] on textarea "So the machine does seem to have a slight temperature variation between group 1…" at bounding box center [328, 130] width 229 height 111
type textarea "x"
type textarea "So the machine does seem to have a slight temperature variation between group 1…"
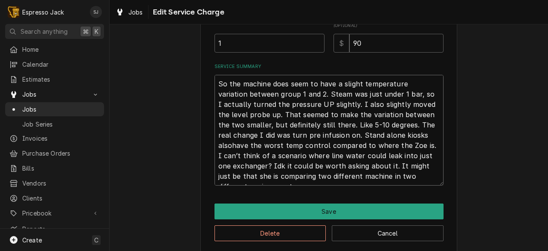
type textarea "x"
type textarea "So the machine does seem to have a slight temperature variation between group 1…"
type textarea "x"
type textarea "So the machine does seem to have a slight temperature variation between group 1…"
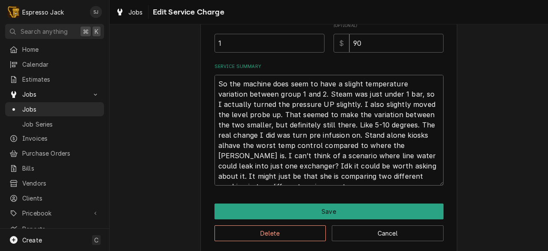
type textarea "x"
type textarea "So the machine does seem to have a slight temperature variation between group 1…"
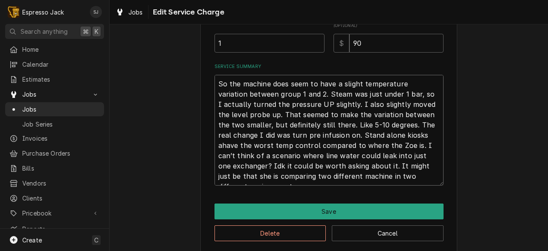
type textarea "x"
type textarea "So the machine does seem to have a slight temperature variation between group 1…"
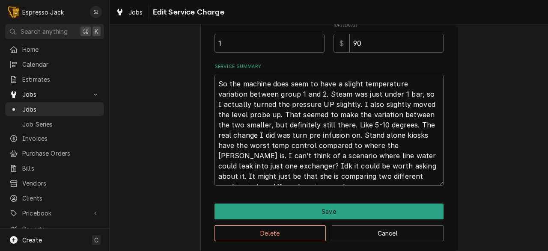
click at [376, 137] on textarea "So the machine does seem to have a slight temperature variation between group 1…" at bounding box center [328, 130] width 229 height 111
type textarea "x"
type textarea "So the machine does seem to have a slight temperature variation between group 1…"
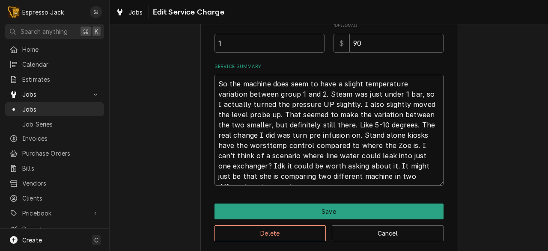
type textarea "x"
type textarea "So the machine does seem to have a slight temperature variation between group 1…"
type textarea "x"
type textarea "So the machine does seem to have a slight temperature variation between group 1…"
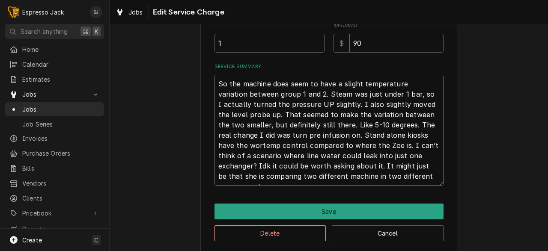
type textarea "x"
type textarea "So the machine does seem to have a slight temperature variation between group 1…"
type textarea "x"
type textarea "So the machine does seem to have a slight temperature variation between group 1…"
type textarea "x"
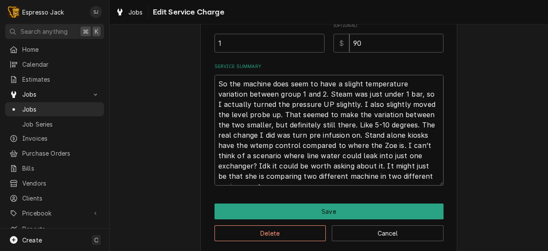
type textarea "So the machine does seem to have a slight temperature variation between group 1…"
type textarea "x"
type textarea "So the machine does seem to have a slight temperature variation between group 1…"
type textarea "x"
type textarea "So the machine does seem to have a slight temperature variation between group 1…"
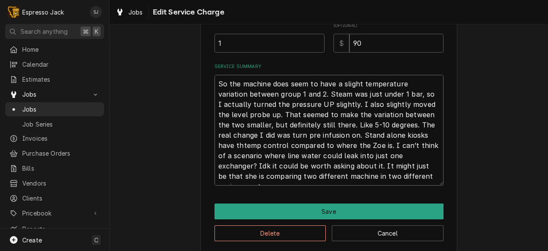
type textarea "x"
type textarea "So the machine does seem to have a slight temperature variation between group 1…"
type textarea "x"
type textarea "So the machine does seem to have a slight temperature variation between group 1…"
type textarea "x"
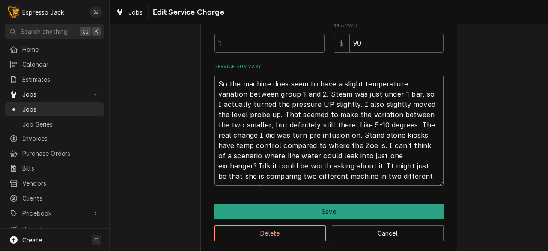
type textarea "So the machine does seem to have a slight temperature variation between group 1…"
type textarea "x"
type textarea "So the machine does seem to have a slight temperature variation between group 1…"
type textarea "x"
type textarea "So the machine does seem to have a slight temperature variation between group 1…"
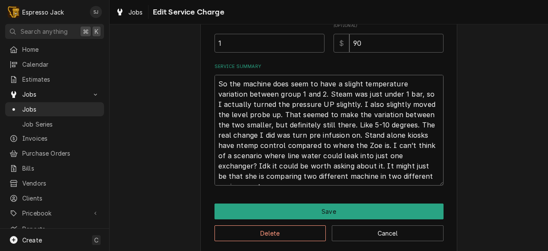
type textarea "x"
type textarea "So the machine does seem to have a slight temperature variation between group 1…"
type textarea "x"
type textarea "So the machine does seem to have a slight temperature variation between group 1…"
type textarea "x"
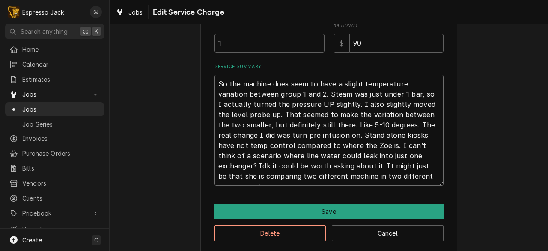
type textarea "So the machine does seem to have a slight temperature variation between group 1…"
type textarea "x"
type textarea "So the machine does seem to have a slight temperature variation between group 1…"
type textarea "x"
type textarea "So the machine does seem to have a slight temperature variation between group 1…"
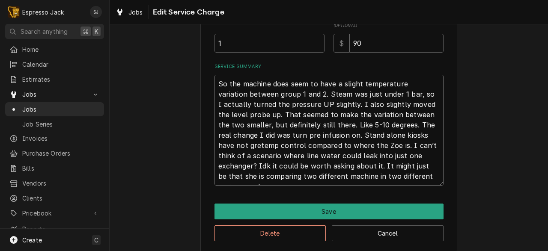
type textarea "x"
type textarea "So the machine does seem to have a slight temperature variation between group 1…"
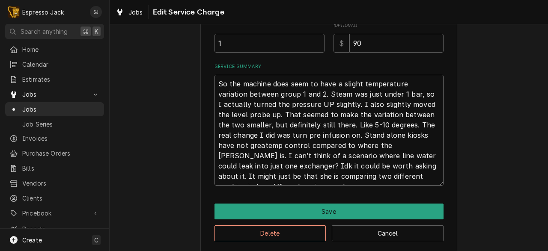
type textarea "x"
type textarea "So the machine does seem to have a slight temperature variation between group 1…"
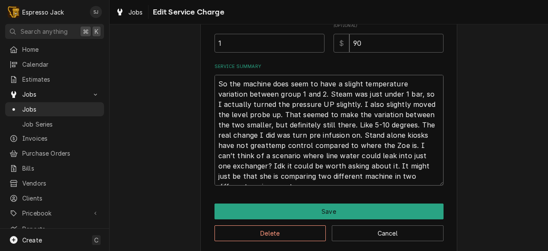
type textarea "x"
type textarea "So the machine does seem to have a slight temperature variation between group 1…"
drag, startPoint x: 314, startPoint y: 147, endPoint x: 315, endPoint y: 182, distance: 34.7
click at [315, 182] on textarea "So the machine does seem to have a slight temperature variation between group 1…" at bounding box center [328, 130] width 229 height 111
type textarea "x"
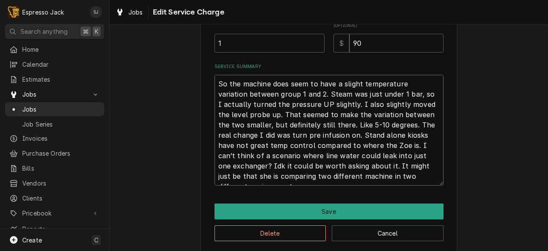
type textarea "So the machine does seem to have a slight temperature variation between group 1…"
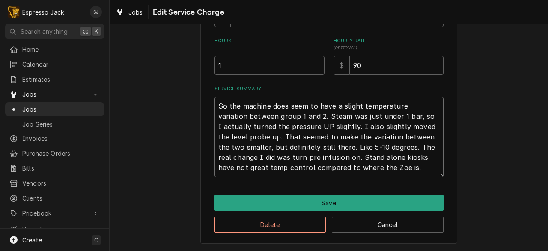
scroll to position [241, 0]
type textarea "x"
type textarea "So the machine does seem to have a slight temperature variation between group 1…"
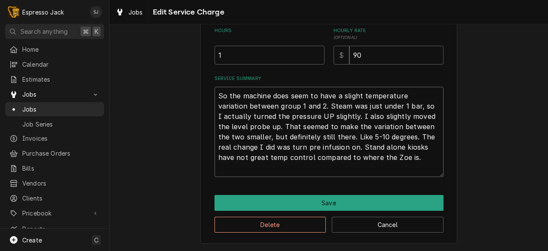
type textarea "x"
type textarea "So the machine does seem to have a slight temperature variation between group 1…"
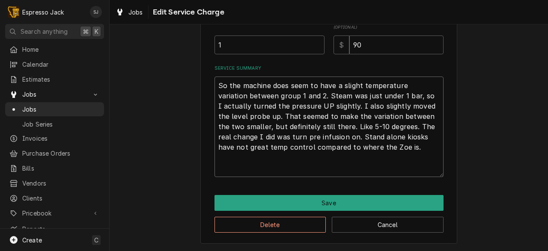
type textarea "x"
type textarea "So the machine does seem to have a slight temperature variation between group 1…"
type textarea "x"
type textarea "So the machine does seem to have a slight temperature variation between group 1…"
type textarea "x"
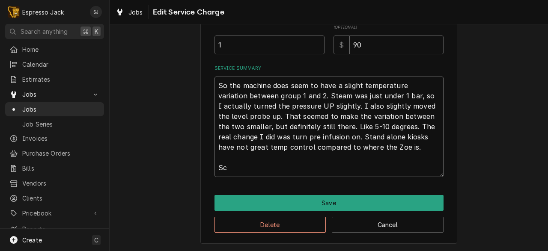
type textarea "So the machine does seem to have a slight temperature variation between group 1…"
type textarea "x"
type textarea "So the machine does seem to have a slight temperature variation between group 1…"
type textarea "x"
type textarea "So the machine does seem to have a slight temperature variation between group 1…"
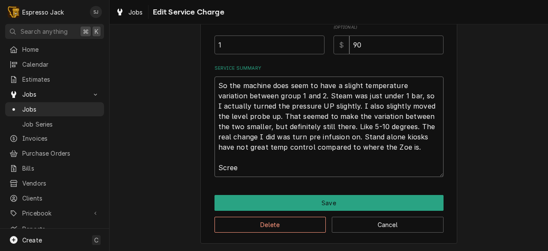
type textarea "x"
type textarea "So the machine does seem to have a slight temperature variation between group 1…"
type textarea "x"
type textarea "So the machine does seem to have a slight temperature variation between group 1…"
type textarea "x"
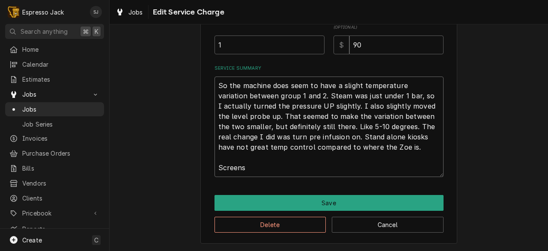
type textarea "So the machine does seem to have a slight temperature variation between group 1…"
type textarea "x"
type textarea "So the machine does seem to have a slight temperature variation between group 1…"
type textarea "x"
type textarea "So the machine does seem to have a slight temperature variation between group 1…"
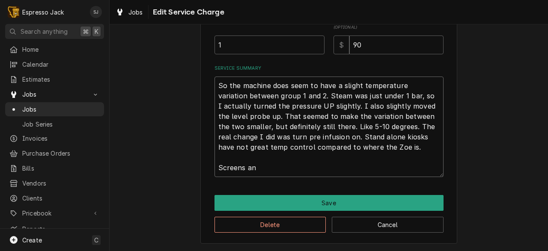
type textarea "x"
type textarea "So the machine does seem to have a slight temperature variation between group 1…"
type textarea "x"
type textarea "So the machine does seem to have a slight temperature variation between group 1…"
type textarea "x"
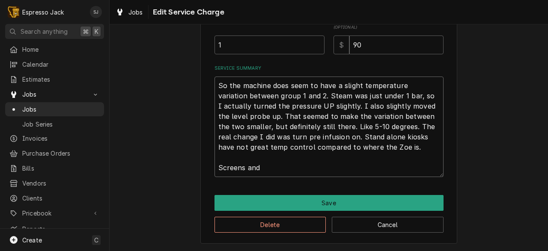
type textarea "So the machine does seem to have a slight temperature variation between group 1…"
type textarea "x"
type textarea "So the machine does seem to have a slight temperature variation between group 1…"
type textarea "x"
type textarea "So the machine does seem to have a slight temperature variation between group 1…"
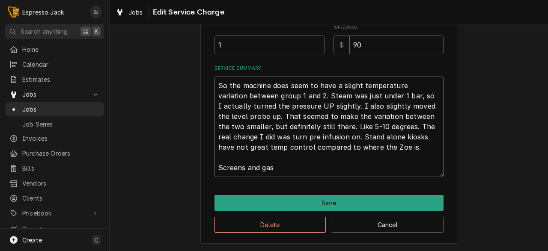
type textarea "x"
type textarea "So the machine does seem to have a slight temperature variation between group 1…"
type textarea "x"
type textarea "So the machine does seem to have a slight temperature variation between group 1…"
type textarea "x"
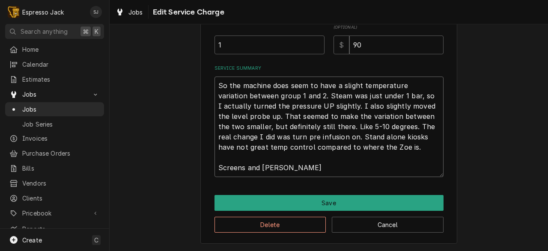
type textarea "So the machine does seem to have a slight temperature variation between group 1…"
type textarea "x"
type textarea "So the machine does seem to have a slight temperature variation between group 1…"
type textarea "x"
type textarea "So the machine does seem to have a slight temperature variation between group 1…"
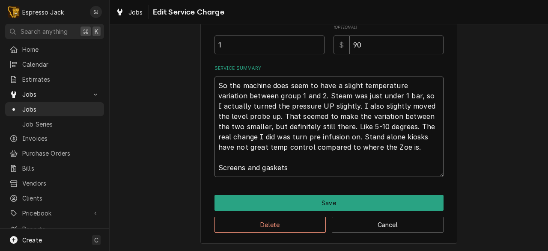
type textarea "x"
type textarea "So the machine does seem to have a slight temperature variation between group 1…"
type textarea "x"
type textarea "So the machine does seem to have a slight temperature variation between group 1…"
type textarea "x"
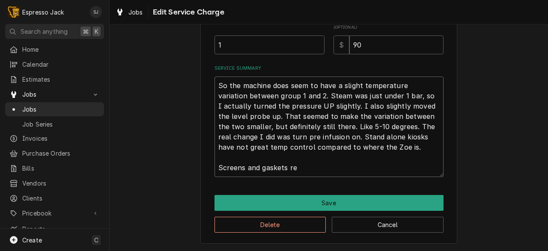
type textarea "So the machine does seem to have a slight temperature variation between group 1…"
type textarea "x"
type textarea "So the machine does seem to have a slight temperature variation between group 1…"
type textarea "x"
type textarea "So the machine does seem to have a slight temperature variation between group 1…"
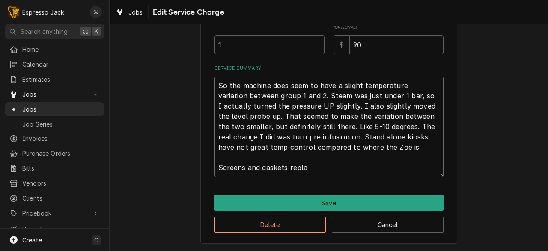
type textarea "x"
type textarea "So the machine does seem to have a slight temperature variation between group 1…"
type textarea "x"
type textarea "So the machine does seem to have a slight temperature variation between group 1…"
type textarea "x"
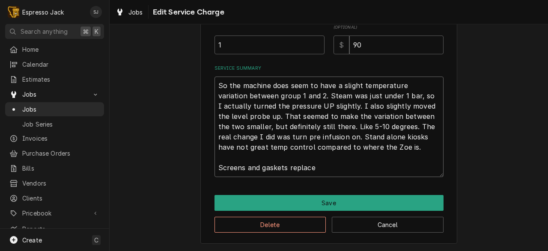
type textarea "So the machine does seem to have a slight temperature variation between group 1…"
type textarea "x"
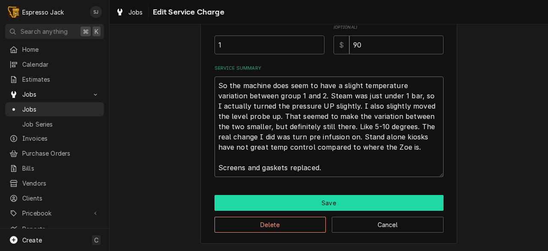
type textarea "So the machine does seem to have a slight temperature variation between group 1…"
click at [355, 200] on button "Save" at bounding box center [328, 203] width 229 height 16
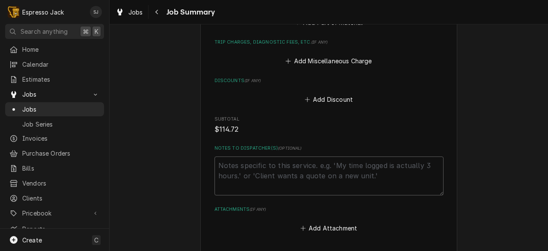
scroll to position [802, 0]
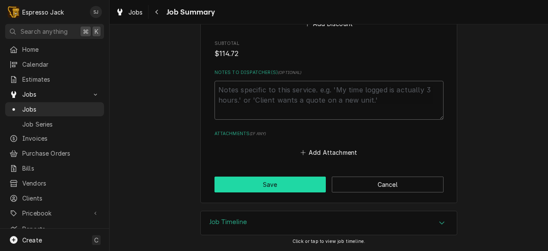
click at [277, 185] on button "Save" at bounding box center [270, 185] width 112 height 16
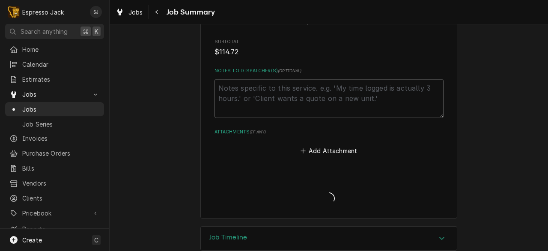
type textarea "x"
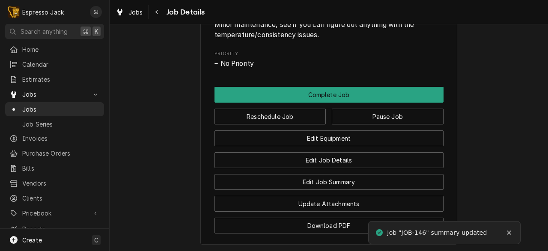
scroll to position [533, 0]
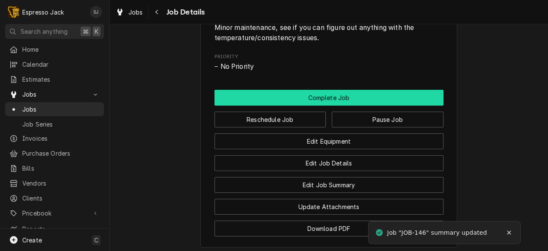
click at [295, 106] on button "Complete Job" at bounding box center [328, 98] width 229 height 16
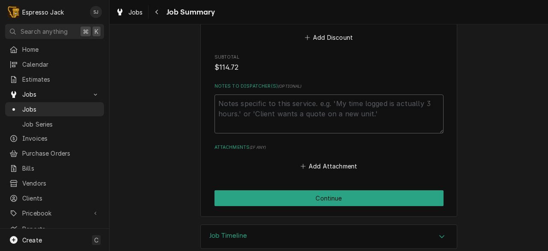
scroll to position [802, 0]
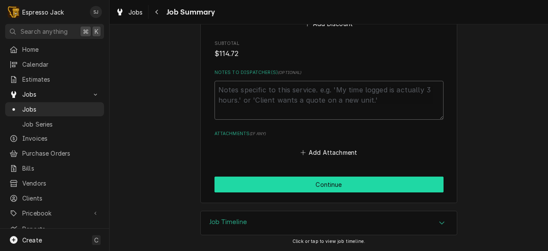
click at [264, 183] on button "Continue" at bounding box center [328, 185] width 229 height 16
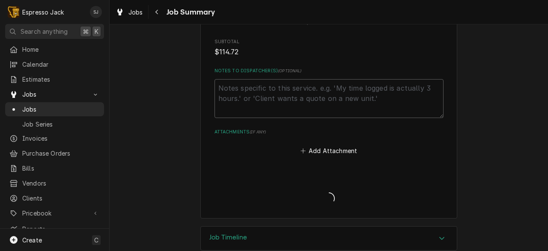
type textarea "x"
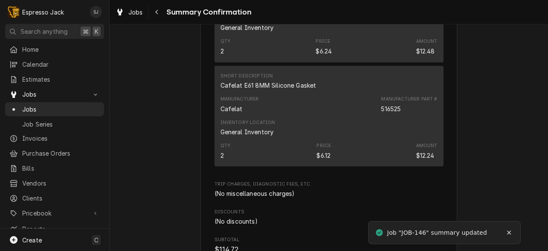
scroll to position [577, 0]
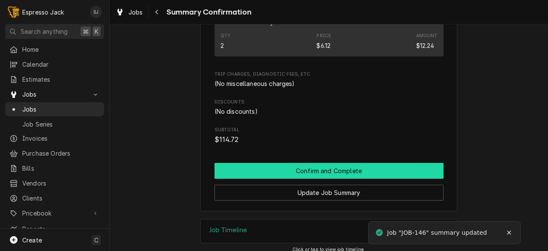
click at [242, 165] on button "Confirm and Complete" at bounding box center [328, 171] width 229 height 16
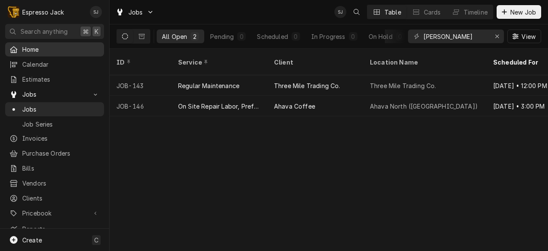
click at [36, 49] on span "Home" at bounding box center [60, 49] width 77 height 9
